Goal: Information Seeking & Learning: Learn about a topic

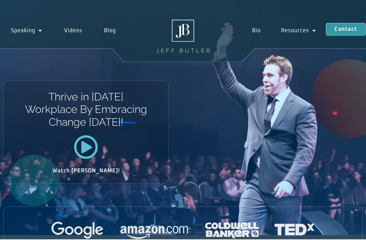
scroll to position [0, 0]
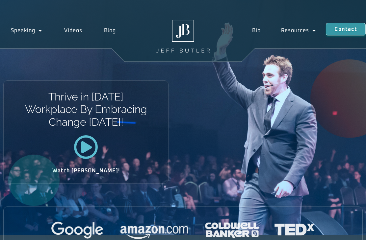
click at [257, 34] on link "Bio" at bounding box center [256, 30] width 29 height 15
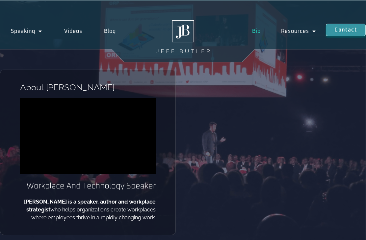
click at [38, 35] on span "Menu" at bounding box center [38, 31] width 7 height 12
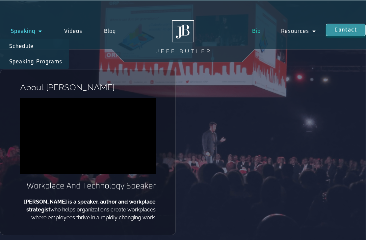
click at [34, 62] on link "Speaking Programs" at bounding box center [34, 61] width 69 height 15
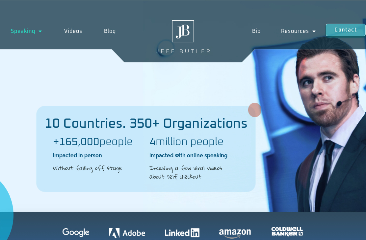
click at [255, 33] on link "Bio" at bounding box center [256, 31] width 29 height 15
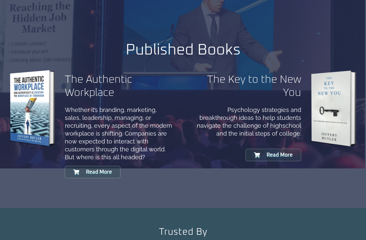
scroll to position [603, 0]
click at [107, 166] on link "Read More" at bounding box center [93, 172] width 56 height 12
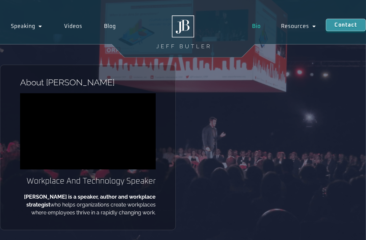
scroll to position [0, 0]
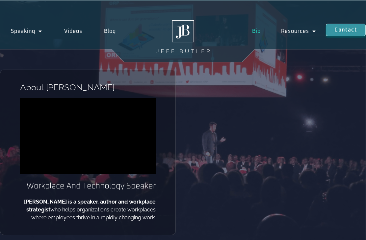
click at [73, 35] on link "Videos" at bounding box center [73, 31] width 40 height 15
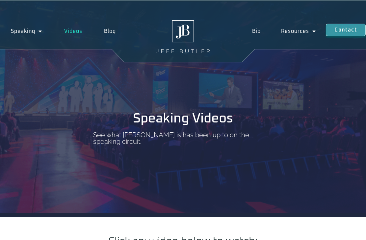
click at [188, 36] on img at bounding box center [182, 36] width 53 height 33
click at [111, 34] on link "Blog" at bounding box center [110, 31] width 34 height 15
